Goal: Information Seeking & Learning: Learn about a topic

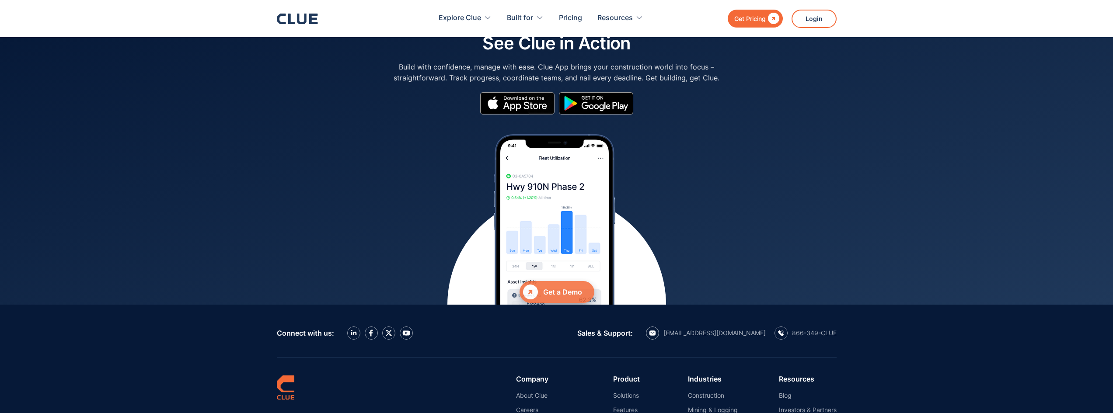
scroll to position [3936, 0]
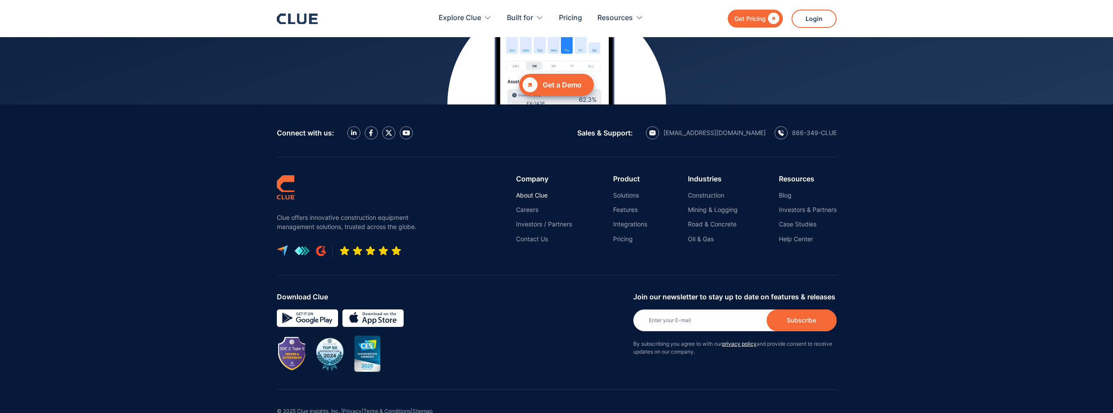
click at [538, 192] on link "About Clue" at bounding box center [544, 196] width 56 height 8
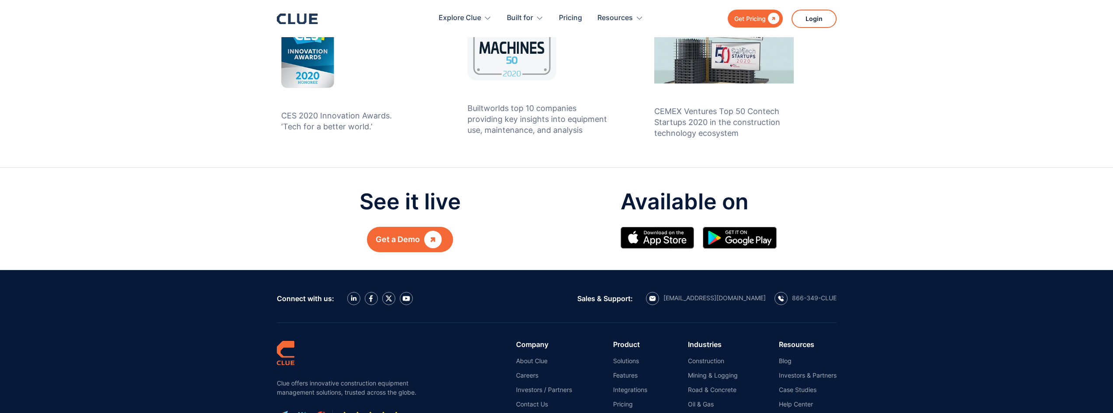
scroll to position [962, 0]
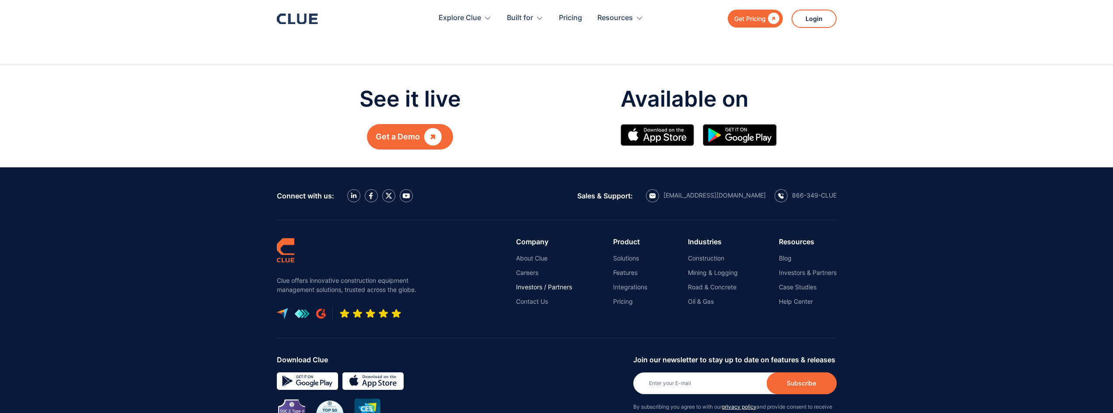
click at [565, 283] on link "Investors / Partners" at bounding box center [544, 287] width 56 height 8
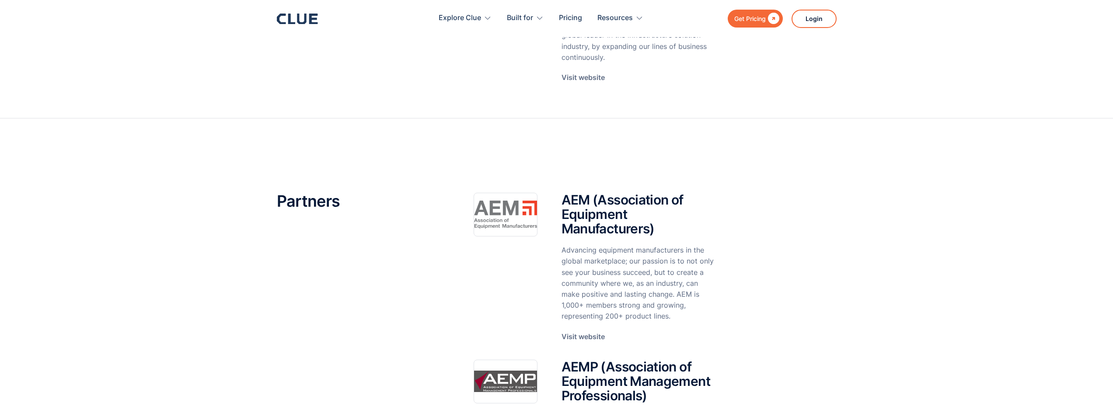
scroll to position [87, 0]
